Goal: Find specific page/section: Find specific page/section

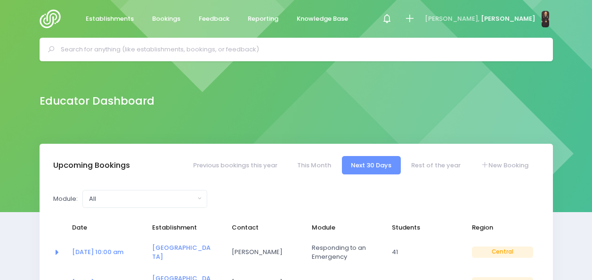
select select "5"
click at [205, 43] on input "text" at bounding box center [300, 49] width 479 height 14
type input "r"
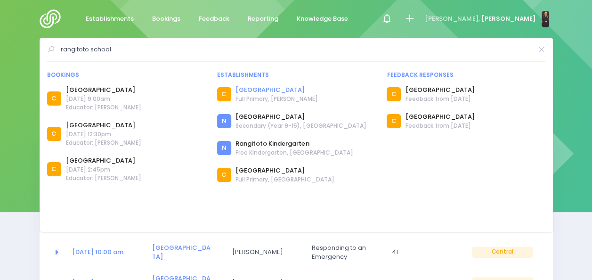
type input "rangitoto school"
click at [253, 89] on link "[GEOGRAPHIC_DATA]" at bounding box center [277, 89] width 82 height 9
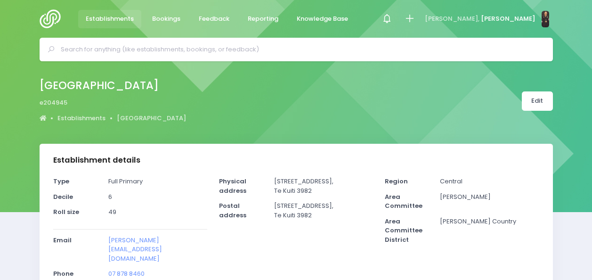
select select "5"
